Goal: Task Accomplishment & Management: Manage account settings

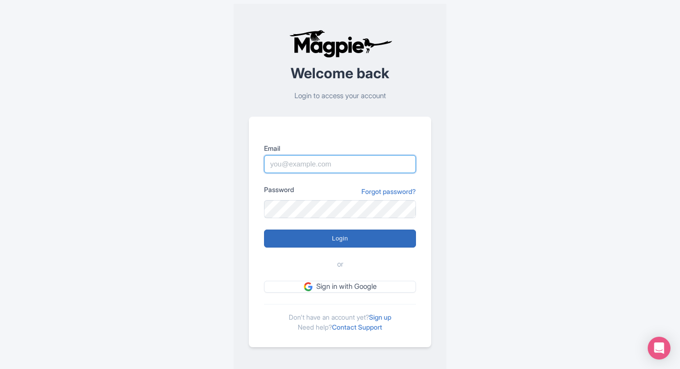
type input "pelin@most-amazing-places.com"
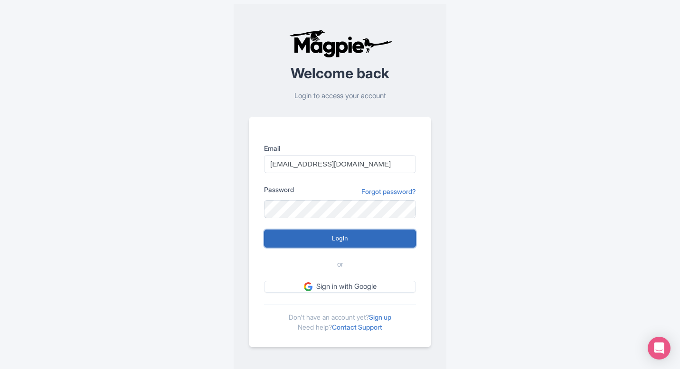
click at [329, 240] on input "Login" at bounding box center [340, 239] width 152 height 18
type input "Logging in..."
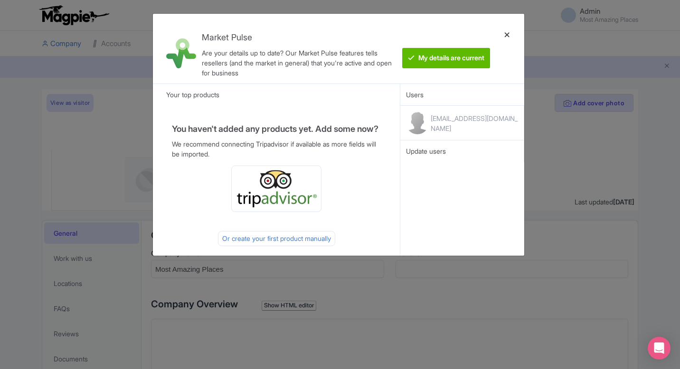
click at [506, 31] on div at bounding box center [507, 48] width 23 height 55
click at [506, 34] on div at bounding box center [507, 48] width 23 height 55
click at [503, 32] on div at bounding box center [507, 48] width 23 height 55
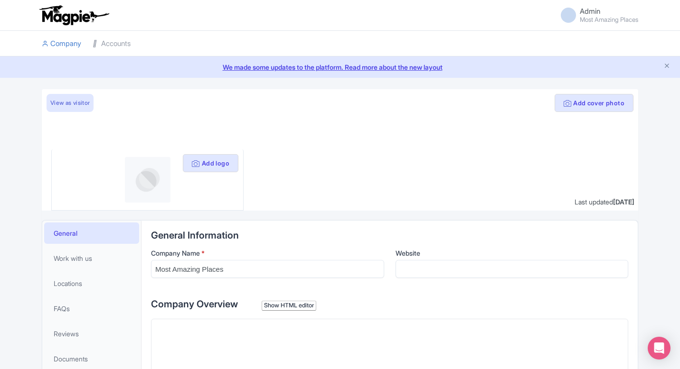
click at [506, 32] on li at bounding box center [389, 44] width 507 height 26
click at [116, 37] on link "Accounts" at bounding box center [112, 44] width 38 height 26
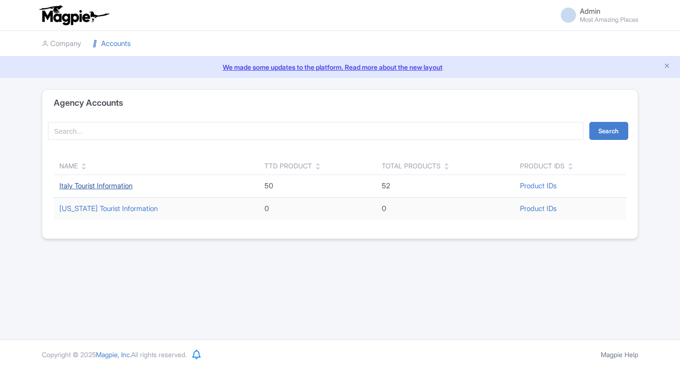
click at [112, 182] on link "Italy Tourist Information" at bounding box center [95, 185] width 73 height 9
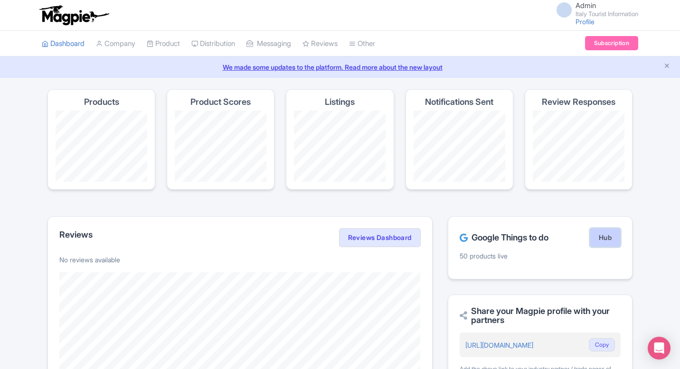
click at [593, 232] on link "Hub" at bounding box center [605, 237] width 31 height 19
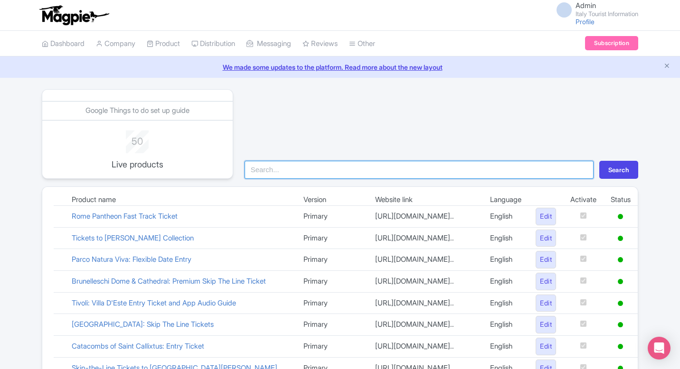
click at [317, 167] on input "search" at bounding box center [418, 170] width 349 height 18
type input "garda"
click at [599, 161] on button "Search" at bounding box center [618, 170] width 39 height 18
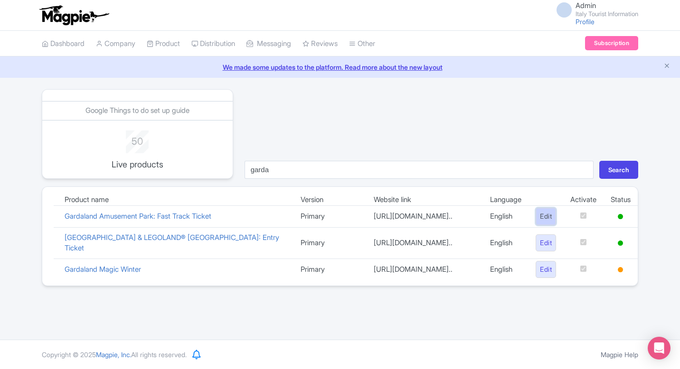
click at [545, 223] on link "Edit" at bounding box center [545, 217] width 20 height 18
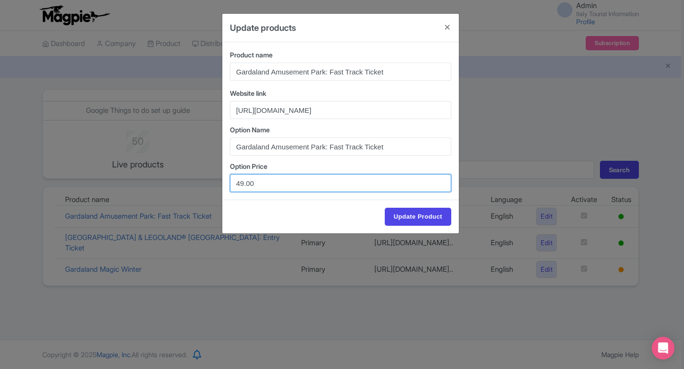
click at [243, 184] on input "49.00" at bounding box center [340, 183] width 221 height 18
type input "47.00"
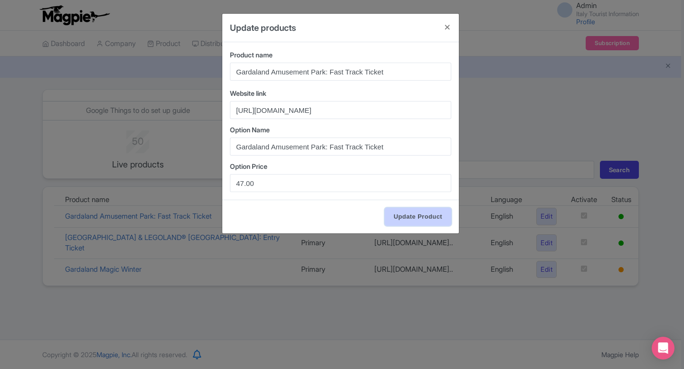
click at [423, 217] on input "Update Product" at bounding box center [418, 217] width 66 height 18
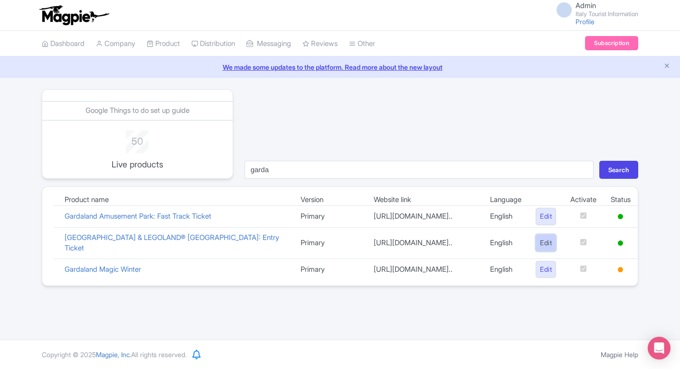
click at [548, 252] on link "Edit" at bounding box center [545, 244] width 20 height 18
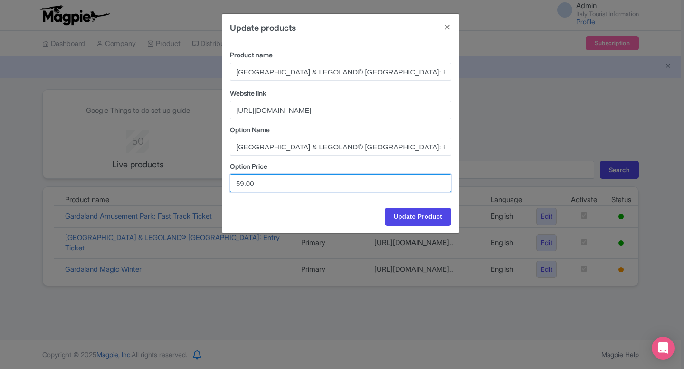
drag, startPoint x: 242, startPoint y: 185, endPoint x: 243, endPoint y: 236, distance: 51.3
click at [243, 185] on input "59.00" at bounding box center [340, 183] width 221 height 18
type input "57.00"
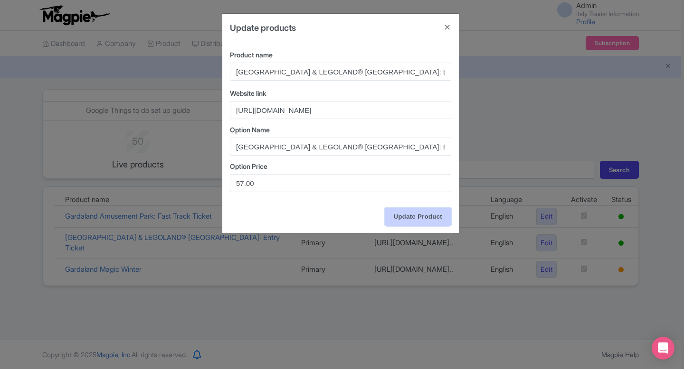
click at [423, 214] on input "Update Product" at bounding box center [418, 217] width 66 height 18
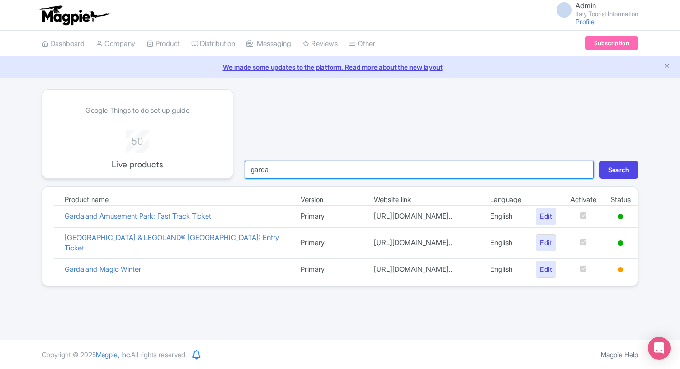
click at [290, 170] on input "garda" at bounding box center [418, 170] width 349 height 18
type input "mark"
click at [599, 161] on button "Search" at bounding box center [618, 170] width 39 height 18
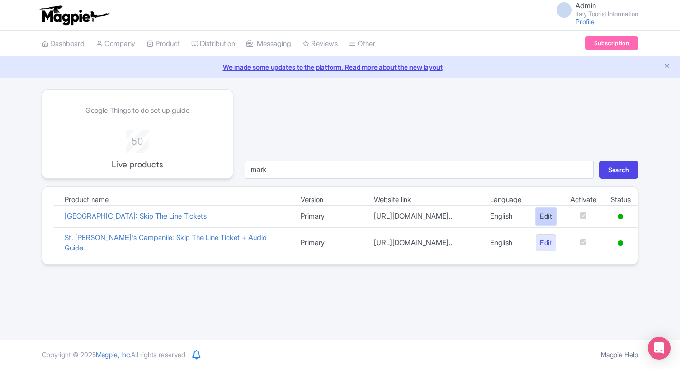
click at [535, 221] on link "Edit" at bounding box center [545, 217] width 20 height 18
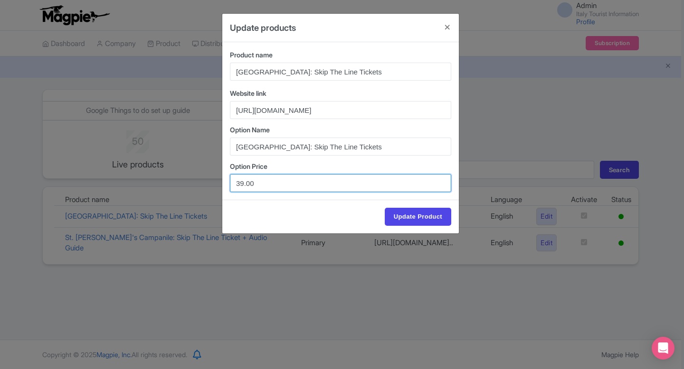
drag, startPoint x: 257, startPoint y: 185, endPoint x: 207, endPoint y: 185, distance: 50.8
click at [207, 185] on div "Update products Product name St. Mark's Basilica: Skip The Line Tickets Website…" at bounding box center [342, 184] width 684 height 369
paste input "19.9"
type input "19.90"
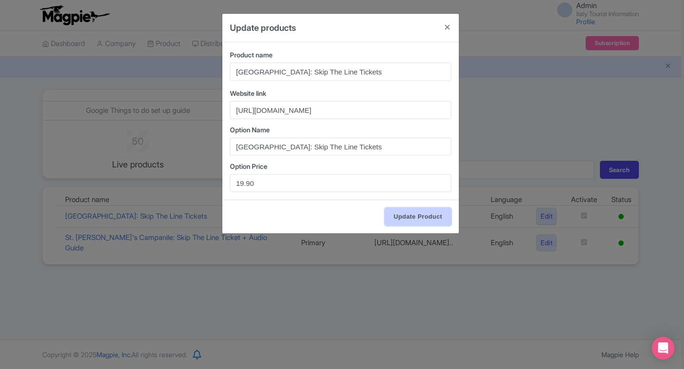
click at [434, 216] on input "Update Product" at bounding box center [418, 217] width 66 height 18
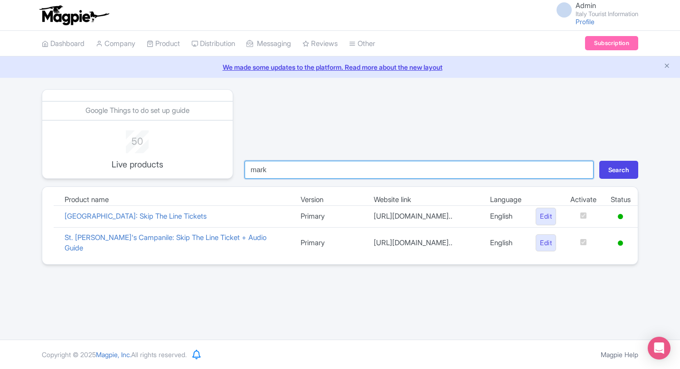
click at [356, 176] on input "mark" at bounding box center [418, 170] width 349 height 18
type input "borg"
click at [599, 161] on button "Search" at bounding box center [618, 170] width 39 height 18
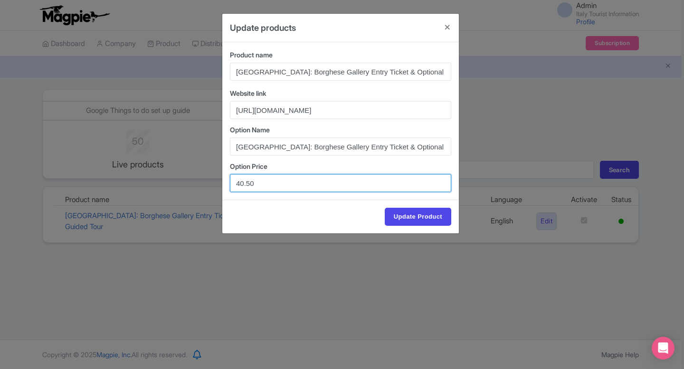
drag, startPoint x: 258, startPoint y: 182, endPoint x: 202, endPoint y: 181, distance: 56.0
click at [202, 181] on div "Update products Product name Rome: Borghese Gallery Entry Ticket & Optional Gui…" at bounding box center [342, 184] width 684 height 369
paste input "35,15"
drag, startPoint x: 244, startPoint y: 185, endPoint x: 262, endPoint y: 239, distance: 57.3
click at [244, 186] on input "35,15" at bounding box center [340, 183] width 221 height 18
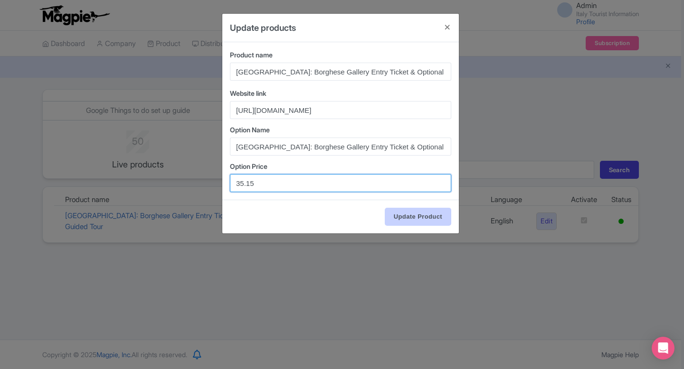
type input "35.15"
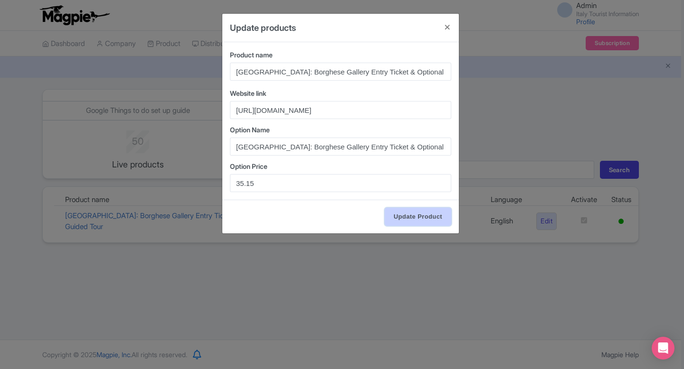
click at [428, 223] on input "Update Product" at bounding box center [418, 217] width 66 height 18
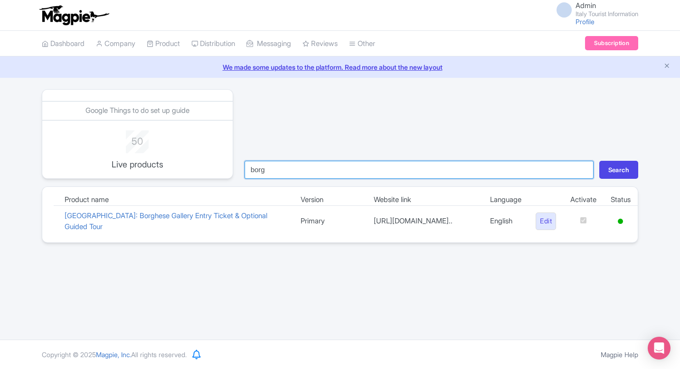
click at [406, 175] on input "borg" at bounding box center [418, 170] width 349 height 18
type input "m"
type input "cath"
click at [599, 161] on button "Search" at bounding box center [618, 170] width 39 height 18
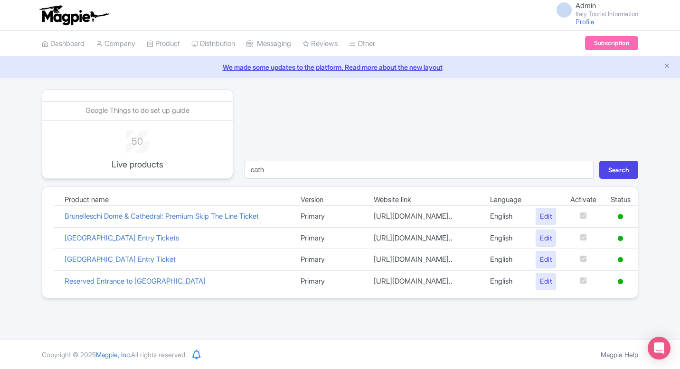
click at [528, 271] on td "Edit" at bounding box center [545, 260] width 35 height 22
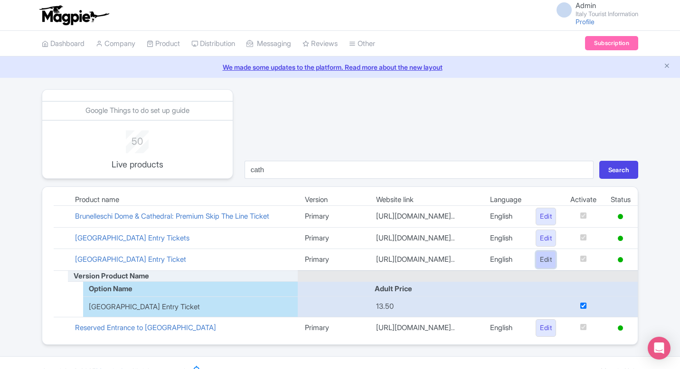
click at [537, 269] on link "Edit" at bounding box center [545, 260] width 20 height 18
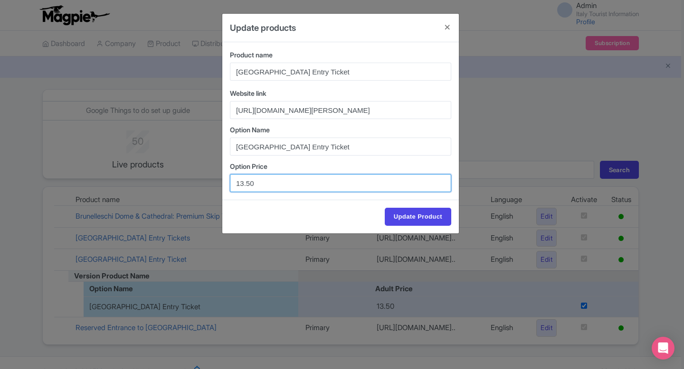
click at [243, 184] on input "13.50" at bounding box center [340, 183] width 221 height 18
type input "11.50"
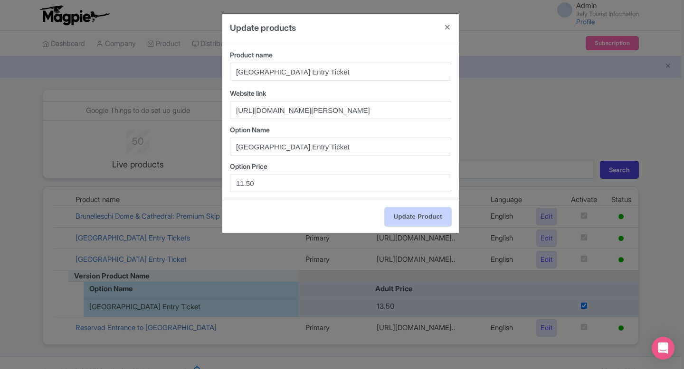
click at [406, 217] on input "Update Product" at bounding box center [418, 217] width 66 height 18
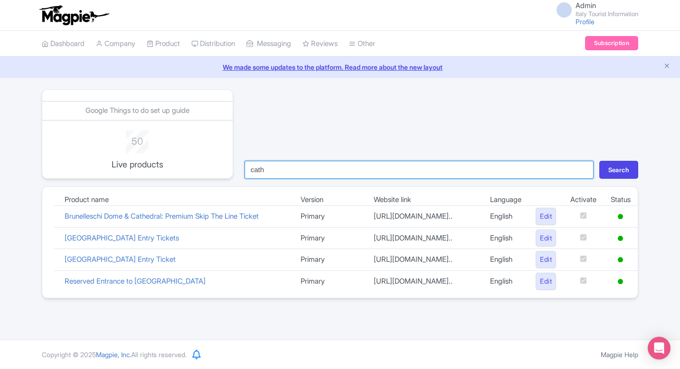
click at [413, 173] on input "cath" at bounding box center [418, 170] width 349 height 18
type input "sofrz"
click at [599, 161] on button "Search" at bounding box center [618, 170] width 39 height 18
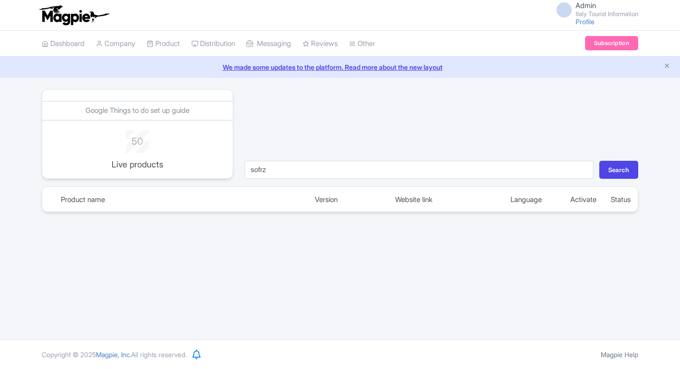
click at [407, 180] on div "Google Things to do set up guide 50 Live products sofrz Search Product name Ver…" at bounding box center [340, 150] width 596 height 123
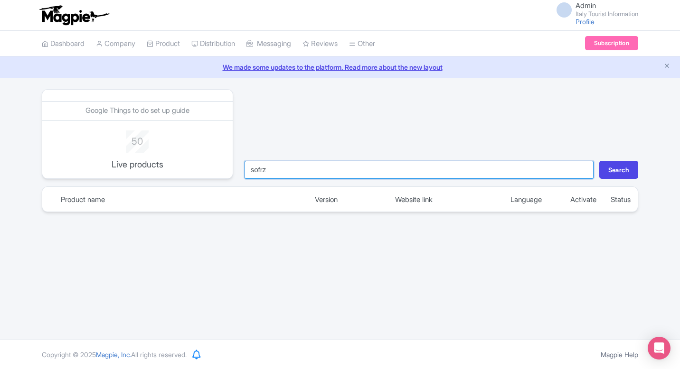
click at [404, 176] on input "sofrz" at bounding box center [418, 170] width 349 height 18
type input "sfor"
click at [599, 161] on button "Search" at bounding box center [618, 170] width 39 height 18
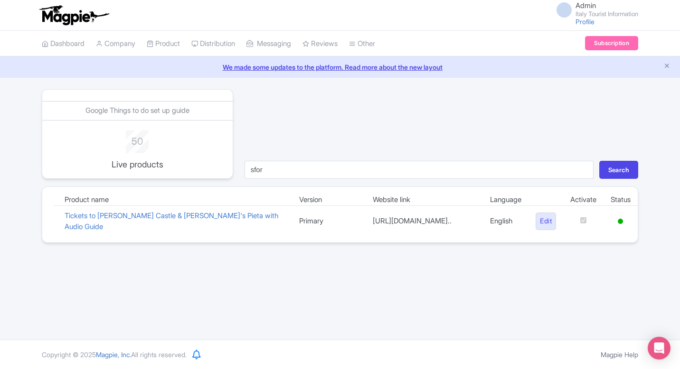
click at [559, 219] on td "Edit" at bounding box center [545, 221] width 35 height 31
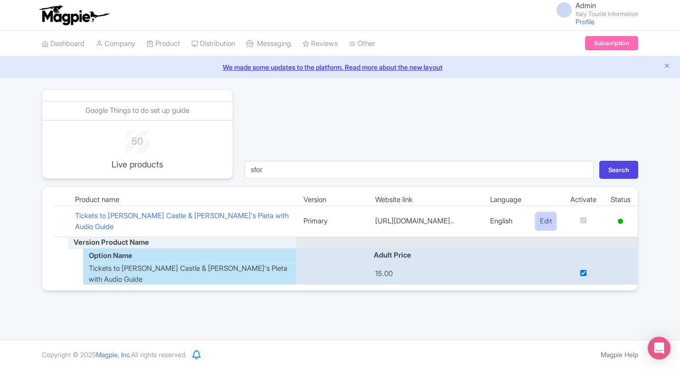
click at [539, 226] on link "Edit" at bounding box center [545, 222] width 20 height 18
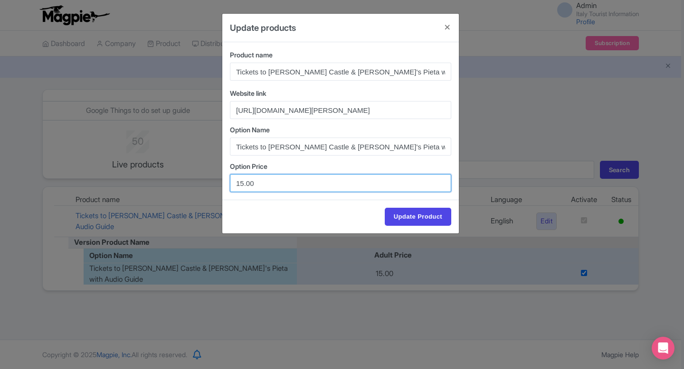
drag, startPoint x: 254, startPoint y: 184, endPoint x: 224, endPoint y: 184, distance: 29.4
click at [224, 184] on div "Product name Tickets to Sforza Castle & Rondanini's Pieta with Audio Guide Webs…" at bounding box center [340, 121] width 236 height 158
paste input "2.23"
type input "12.23"
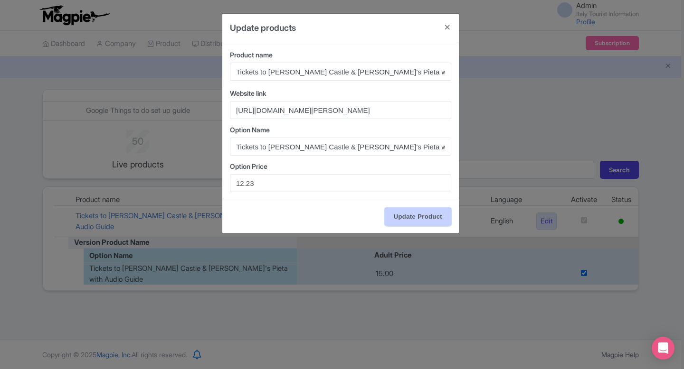
click at [432, 213] on input "Update Product" at bounding box center [418, 217] width 66 height 18
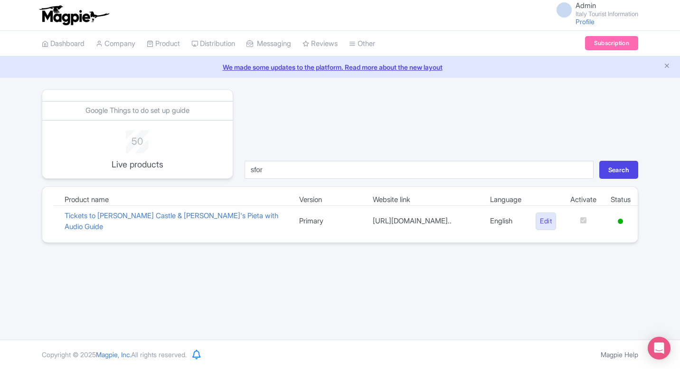
click at [333, 179] on div "Google Things to do set up guide 50 Live products sfor Search Product name Vers…" at bounding box center [340, 166] width 596 height 154
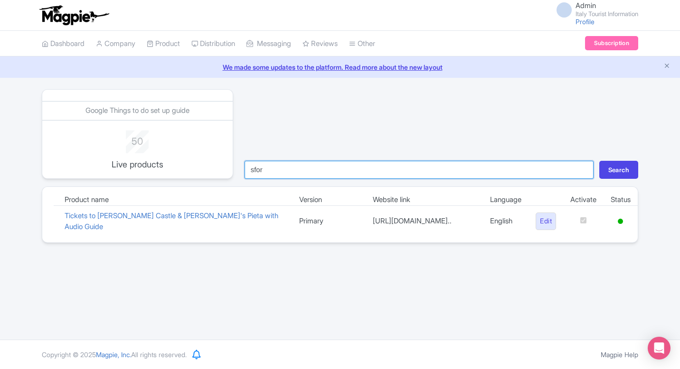
click at [328, 165] on input "sfor" at bounding box center [418, 170] width 349 height 18
type input "bern"
click at [599, 161] on button "Search" at bounding box center [618, 170] width 39 height 18
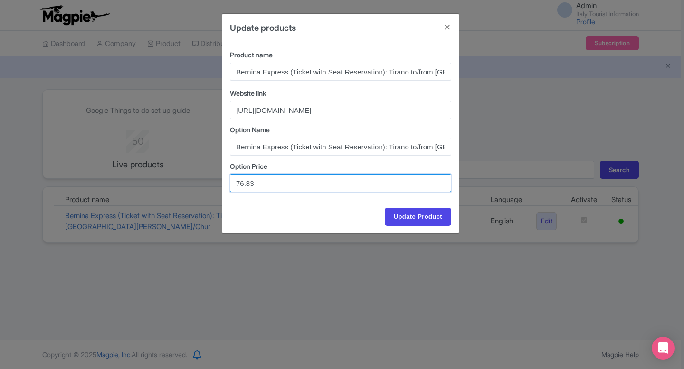
drag, startPoint x: 270, startPoint y: 190, endPoint x: 204, endPoint y: 189, distance: 66.0
click at [204, 189] on div "Update products Product name Bernina Express (Ticket with Seat Reservation): Ti…" at bounding box center [342, 184] width 684 height 369
drag, startPoint x: 270, startPoint y: 184, endPoint x: 211, endPoint y: 184, distance: 58.9
click at [211, 184] on div "Update products Product name Bernina Express (Ticket with Seat Reservation): Ti…" at bounding box center [342, 184] width 684 height 369
paste input "60"
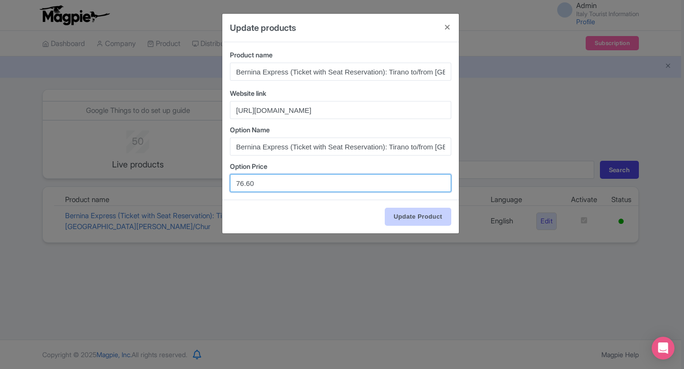
type input "76.60"
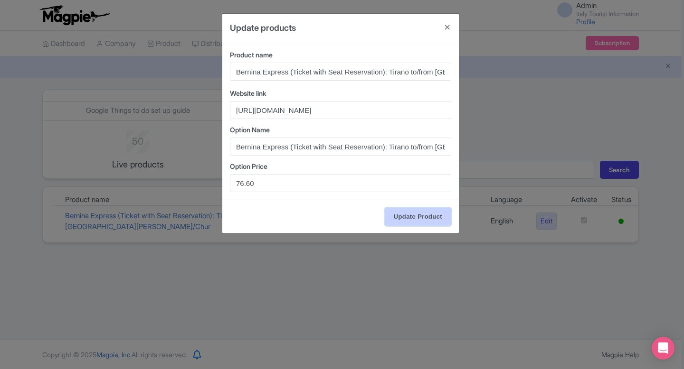
click at [433, 222] on input "Update Product" at bounding box center [418, 217] width 66 height 18
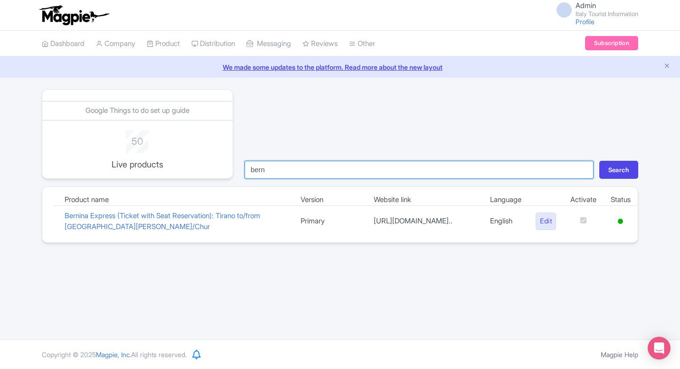
click at [306, 171] on input "bern" at bounding box center [418, 170] width 349 height 18
type input "bru"
click at [599, 161] on button "Search" at bounding box center [618, 170] width 39 height 18
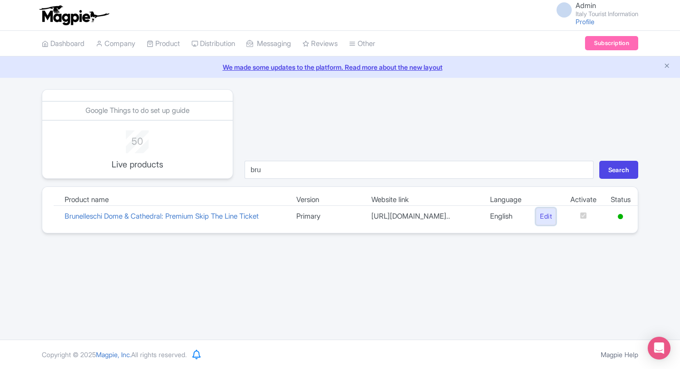
click at [539, 221] on link "Edit" at bounding box center [545, 217] width 20 height 18
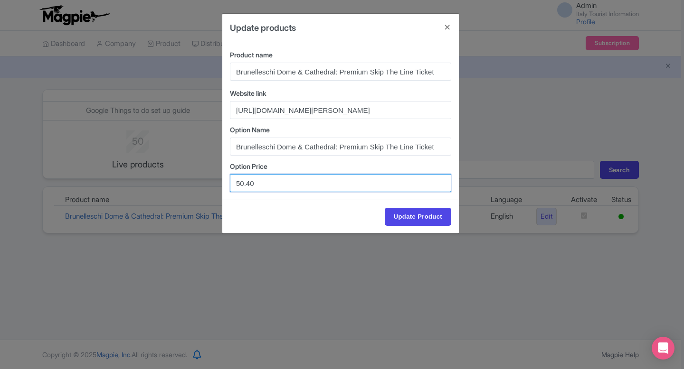
drag, startPoint x: 257, startPoint y: 186, endPoint x: 208, endPoint y: 186, distance: 48.4
click at [208, 186] on div "Update products Product name Brunelleschi Dome & Cathedral: Premium Skip The Li…" at bounding box center [342, 184] width 684 height 369
paste input "6.0"
type input "56.00"
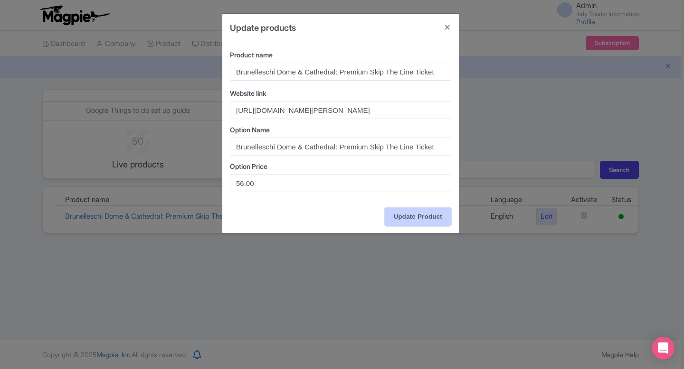
click at [436, 221] on input "Update Product" at bounding box center [418, 217] width 66 height 18
